Goal: Information Seeking & Learning: Learn about a topic

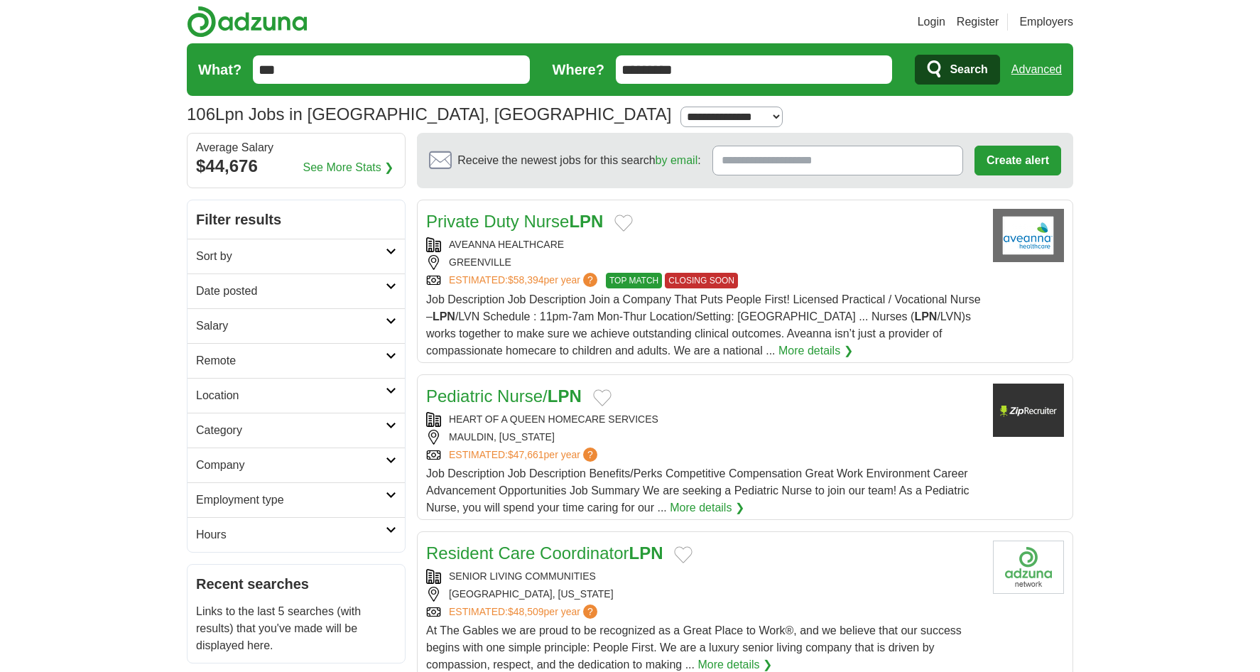
click at [254, 267] on link "Sort by" at bounding box center [296, 256] width 217 height 35
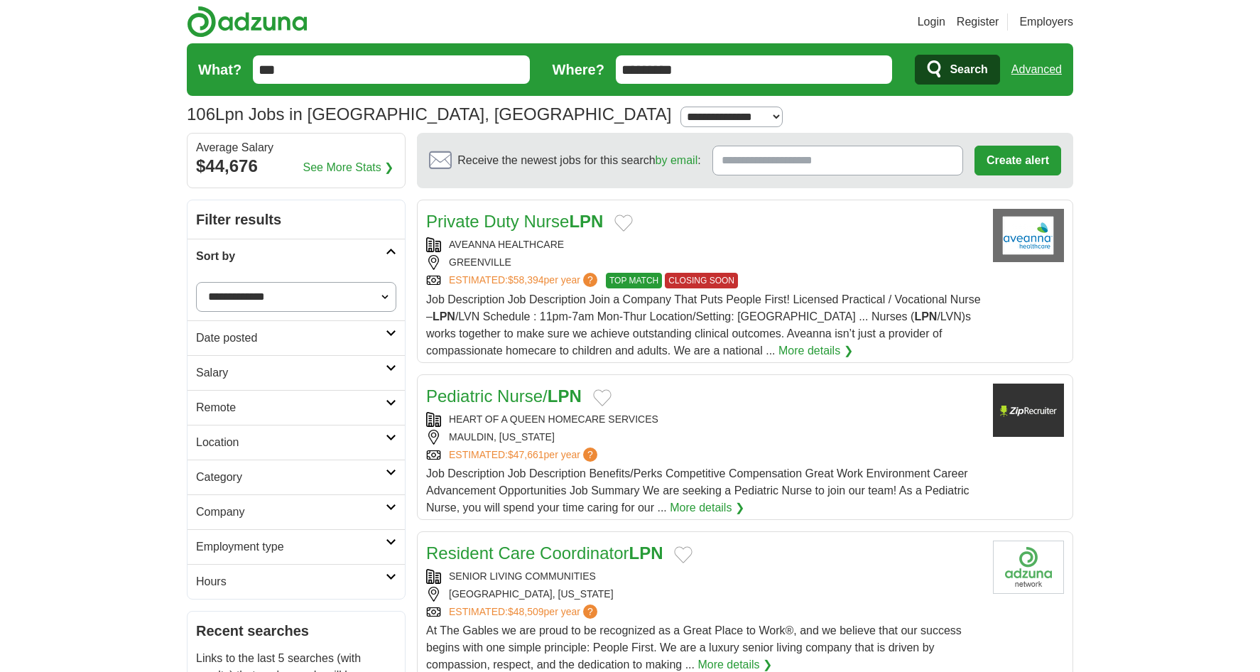
click at [267, 259] on h2 "Sort by" at bounding box center [291, 256] width 190 height 17
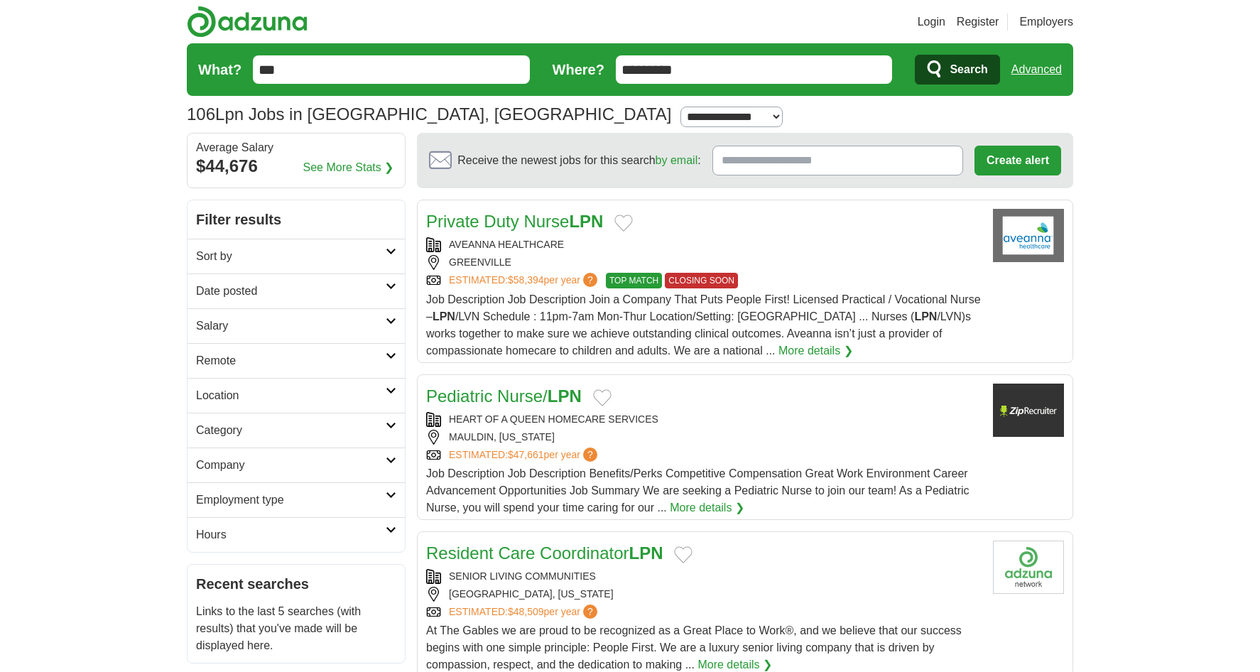
click at [270, 429] on h2 "Category" at bounding box center [291, 430] width 190 height 17
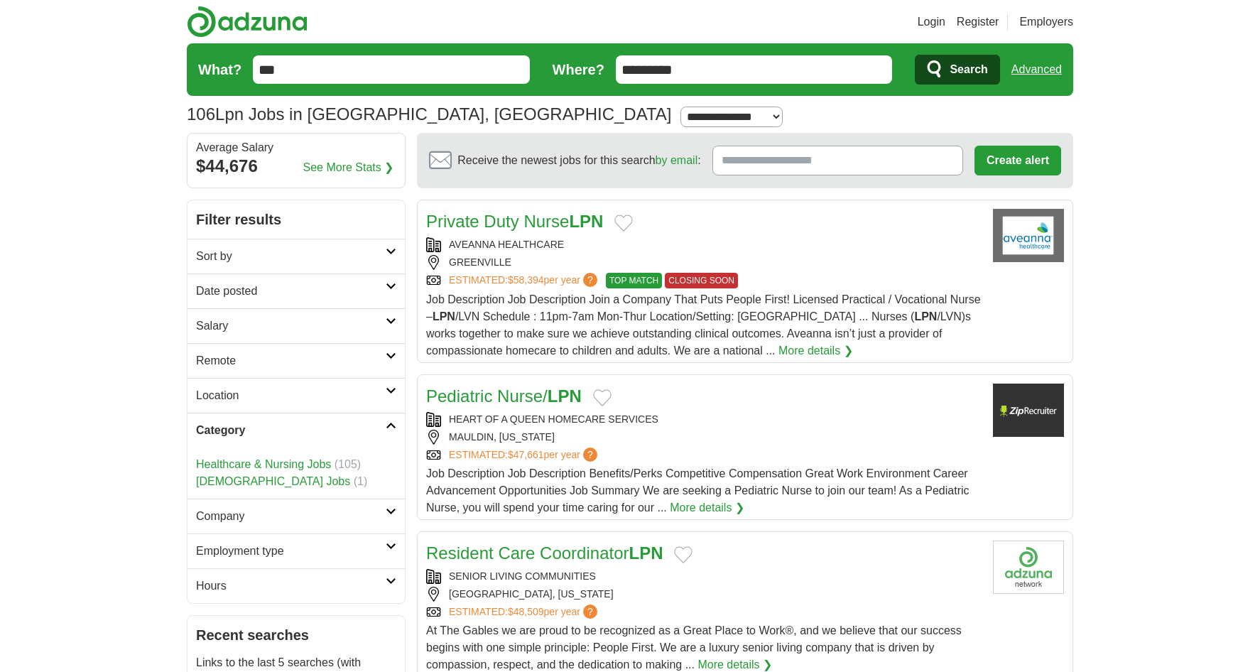
click at [270, 429] on h2 "Category" at bounding box center [291, 430] width 190 height 17
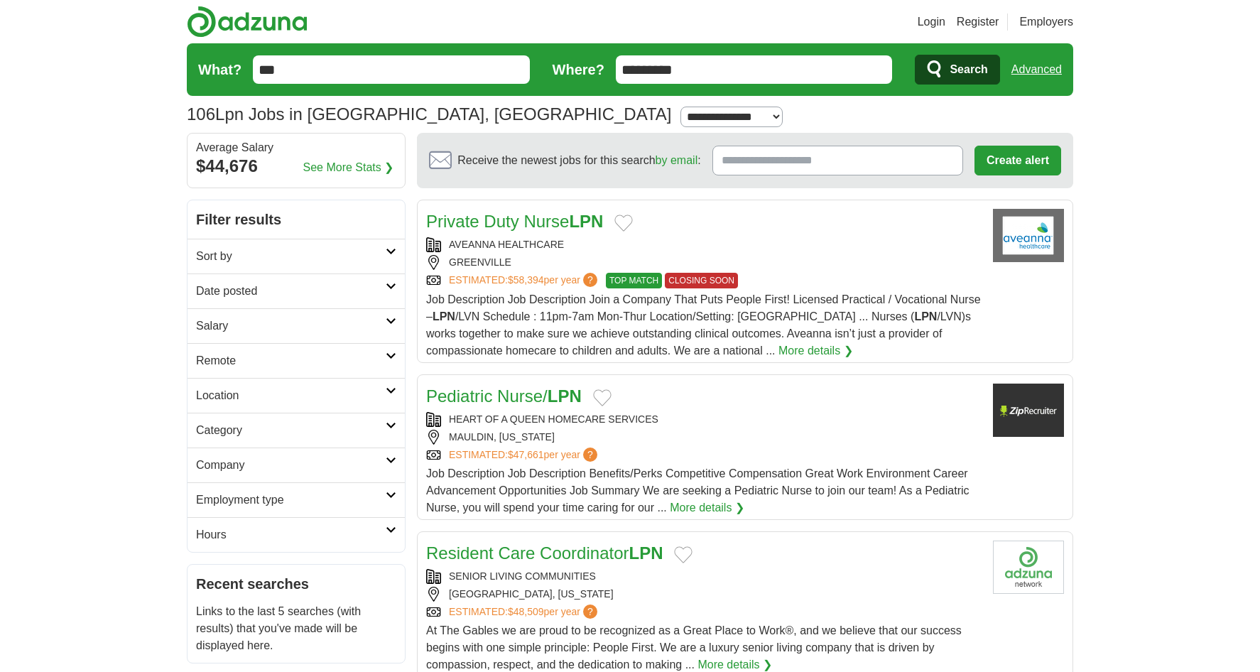
click at [276, 536] on h2 "Hours" at bounding box center [291, 535] width 190 height 17
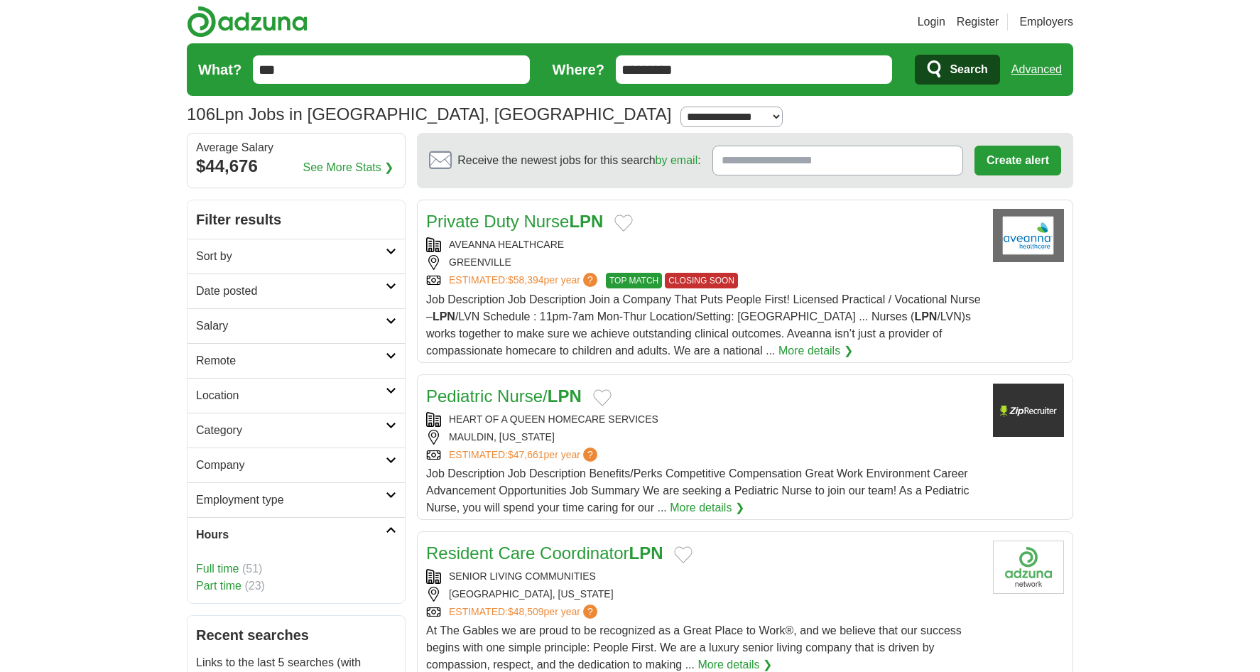
click at [276, 536] on h2 "Hours" at bounding box center [291, 535] width 190 height 17
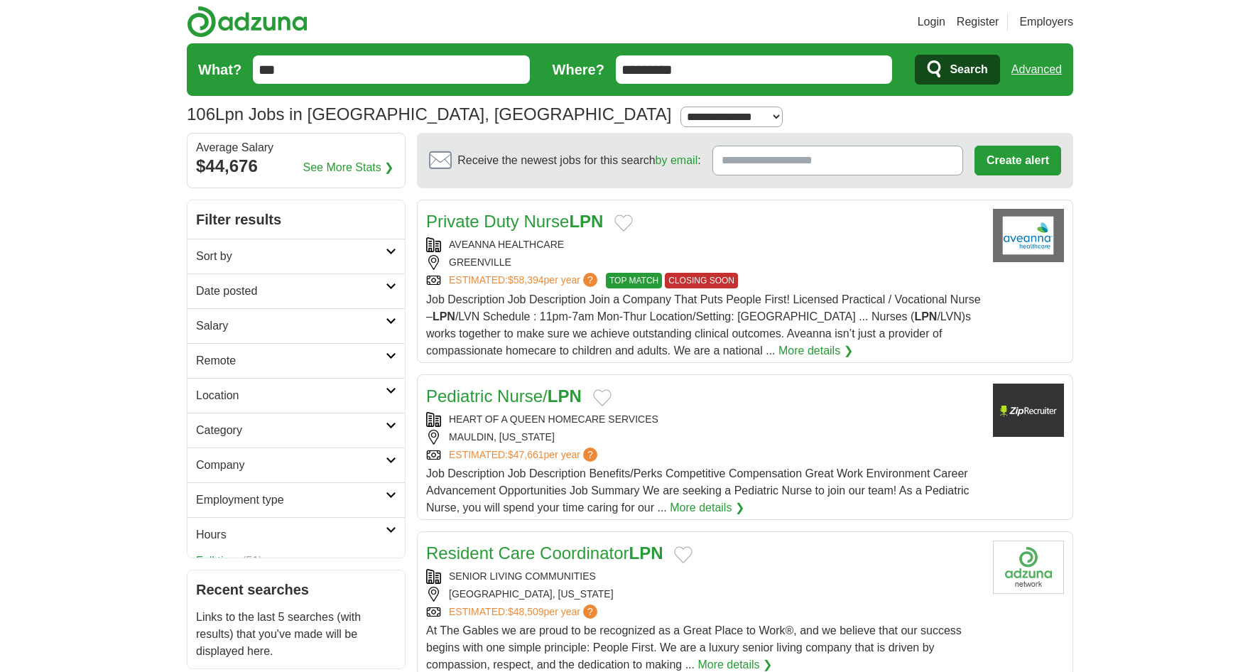
click at [278, 500] on h2 "Employment type" at bounding box center [291, 500] width 190 height 17
click at [278, 467] on h2 "Company" at bounding box center [291, 465] width 190 height 17
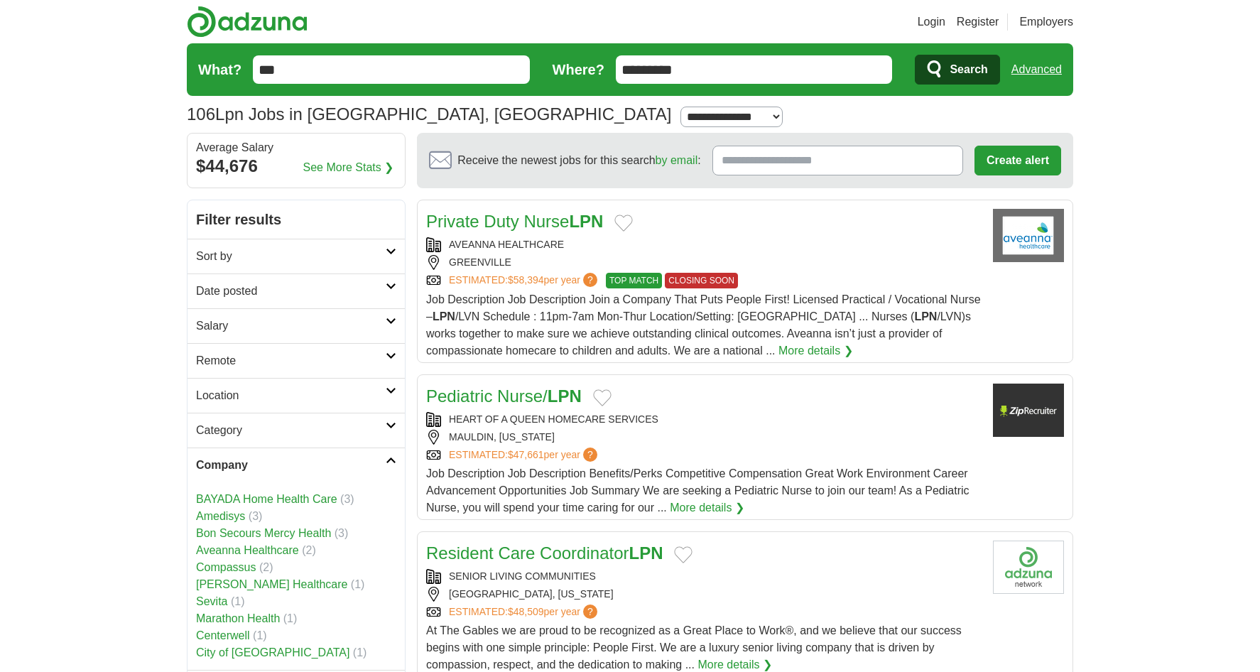
type input "***"
drag, startPoint x: 381, startPoint y: 67, endPoint x: 227, endPoint y: 67, distance: 153.5
click at [227, 67] on form "What? *** Where? ********* Search Advanced" at bounding box center [630, 69] width 887 height 53
